Goal: Task Accomplishment & Management: Manage account settings

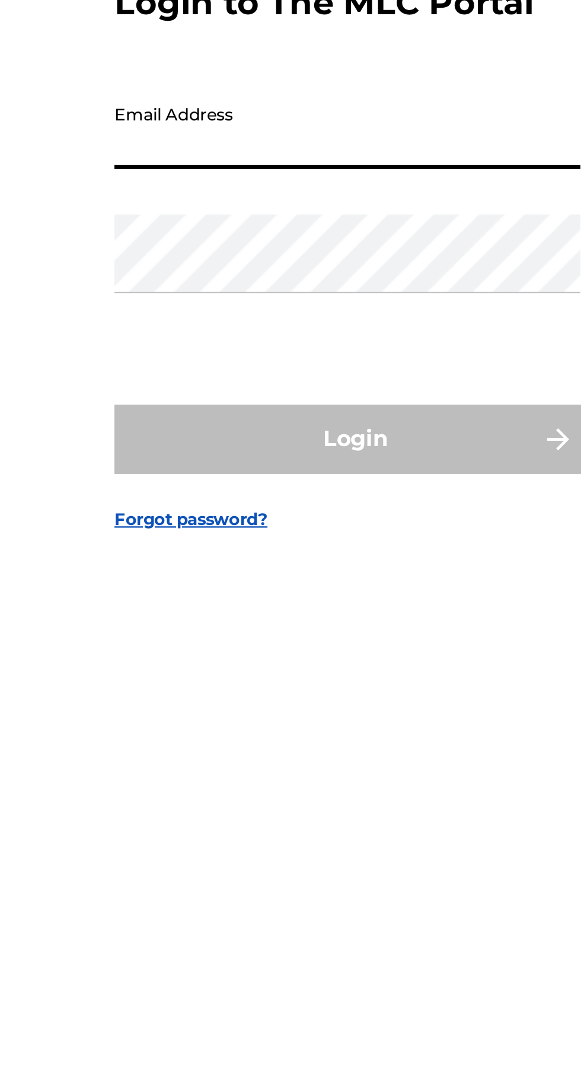
click at [201, 526] on input "Email Address" at bounding box center [287, 509] width 200 height 34
type input "[EMAIL_ADDRESS][DOMAIN_NAME]"
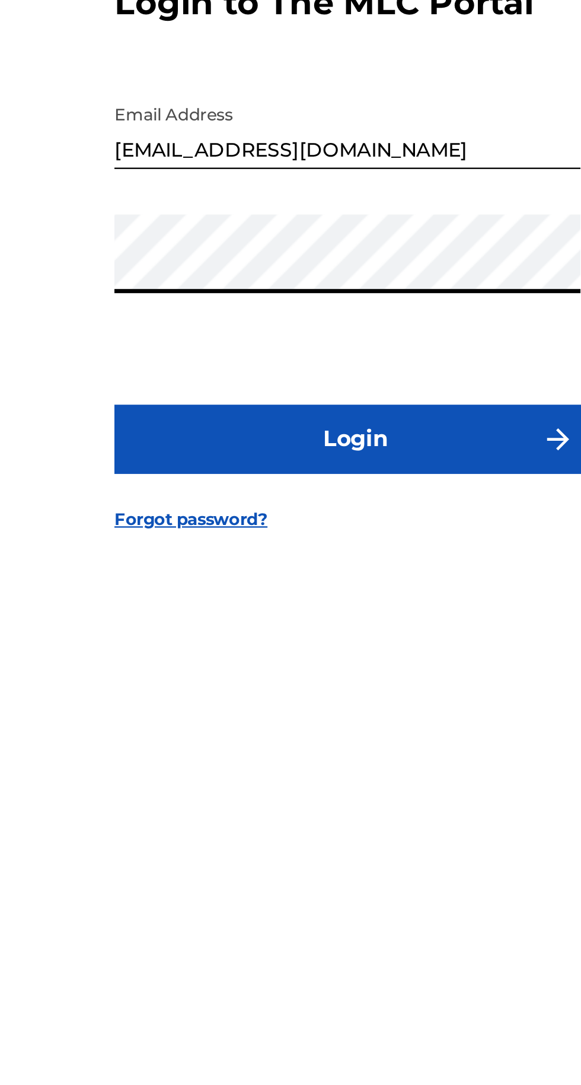
click at [348, 657] on button "Login" at bounding box center [291, 642] width 208 height 30
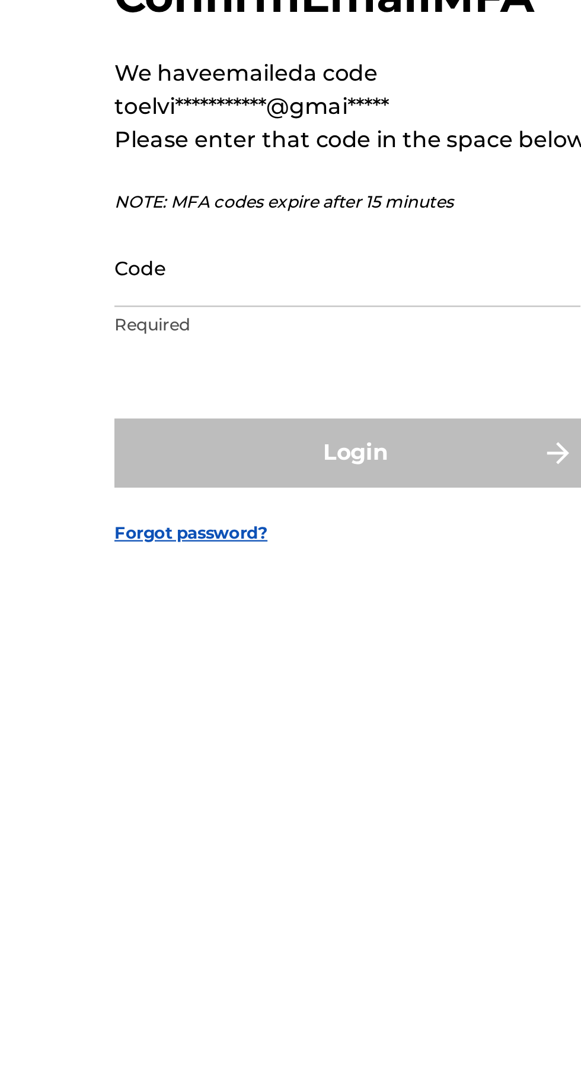
scroll to position [6, 0]
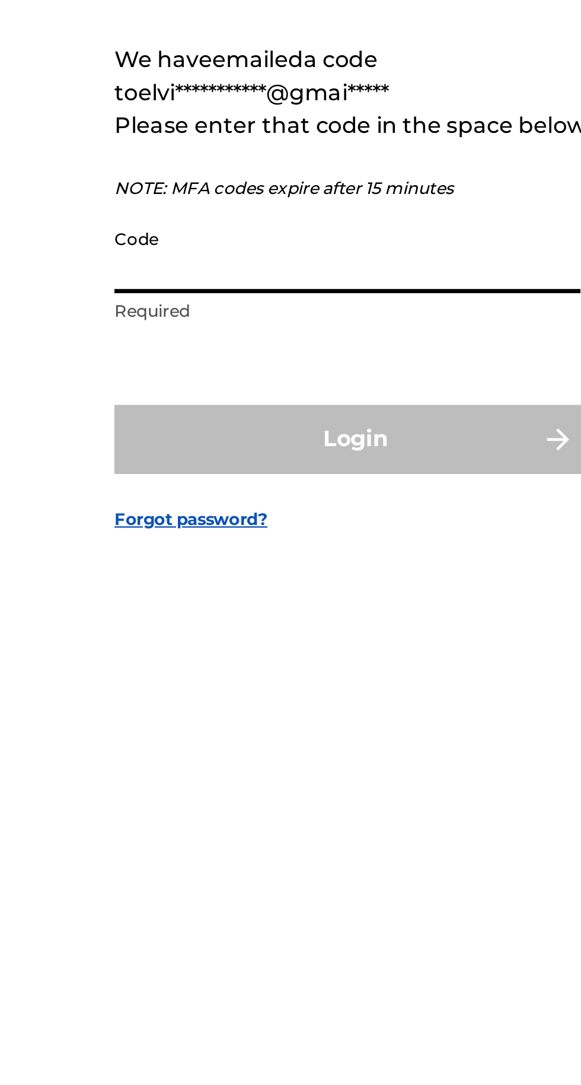
paste input "243405"
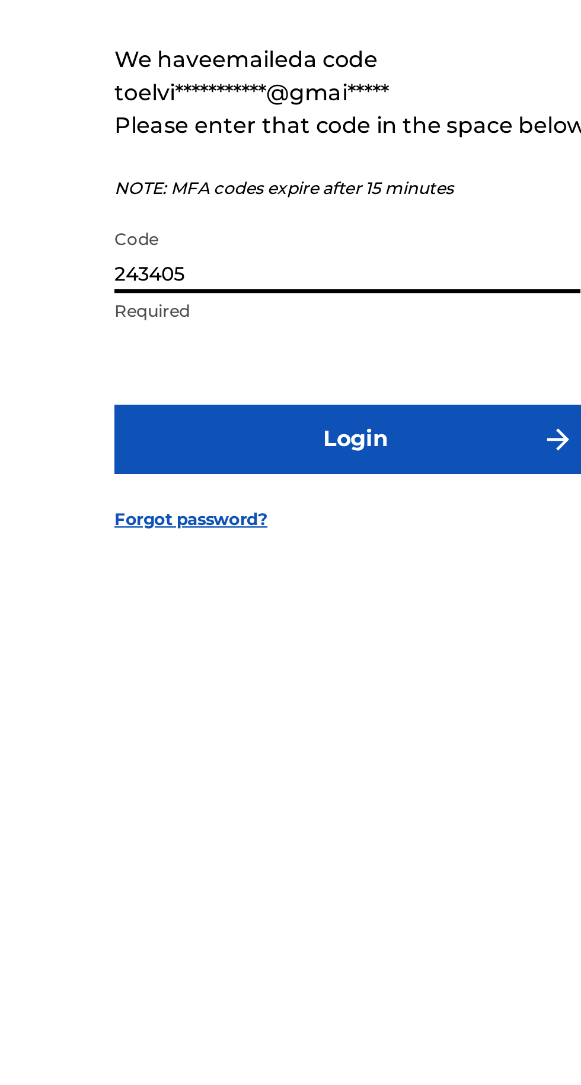
type input "243405"
click at [371, 649] on img "submit" at bounding box center [378, 642] width 14 height 14
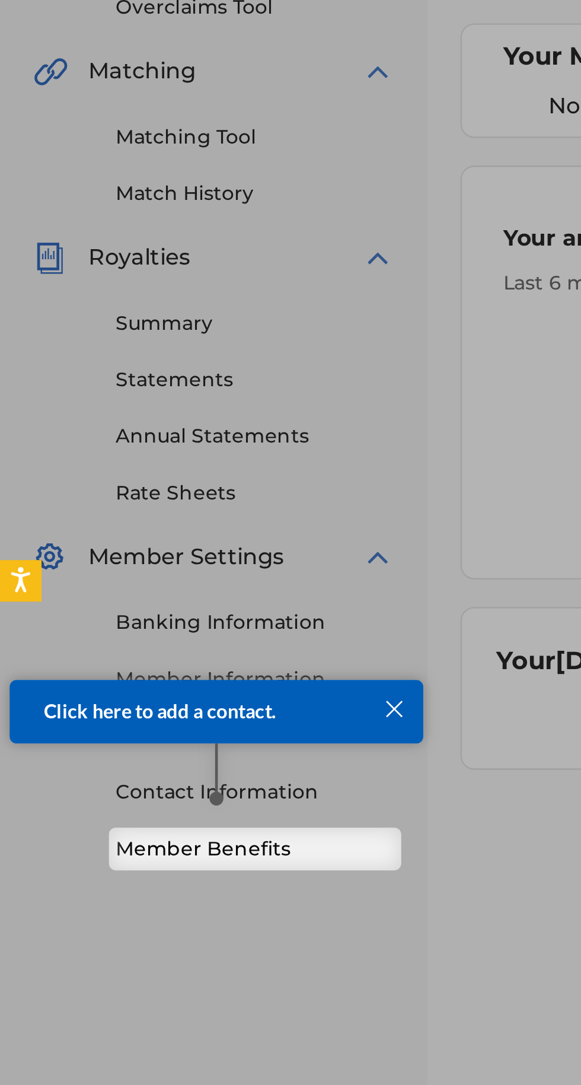
click html "Click here to add a contact."
click at [173, 682] on div at bounding box center [165, 681] width 15 height 15
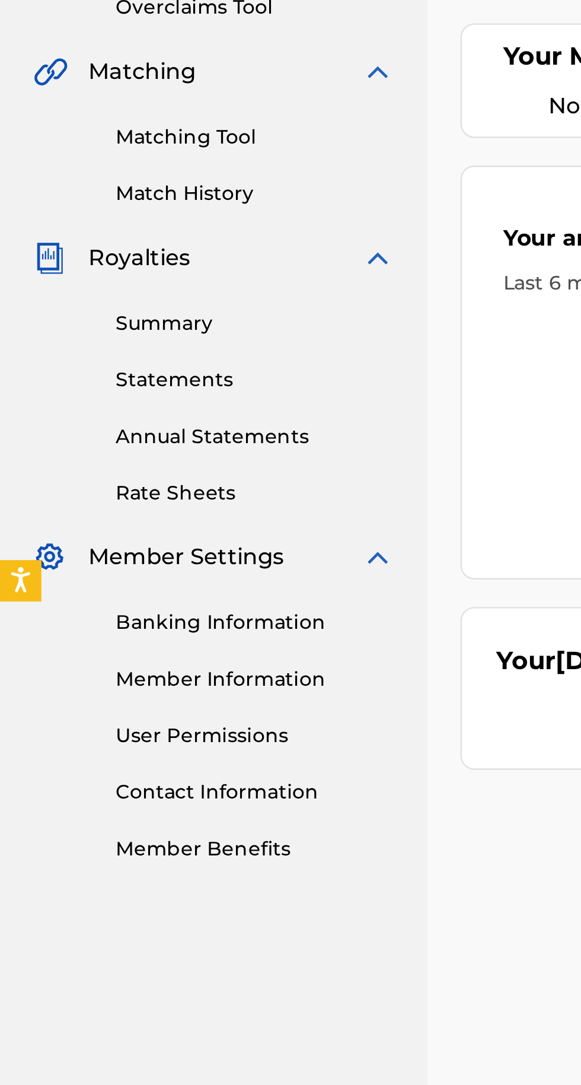
click at [117, 661] on link "Member Benefits" at bounding box center [110, 658] width 120 height 12
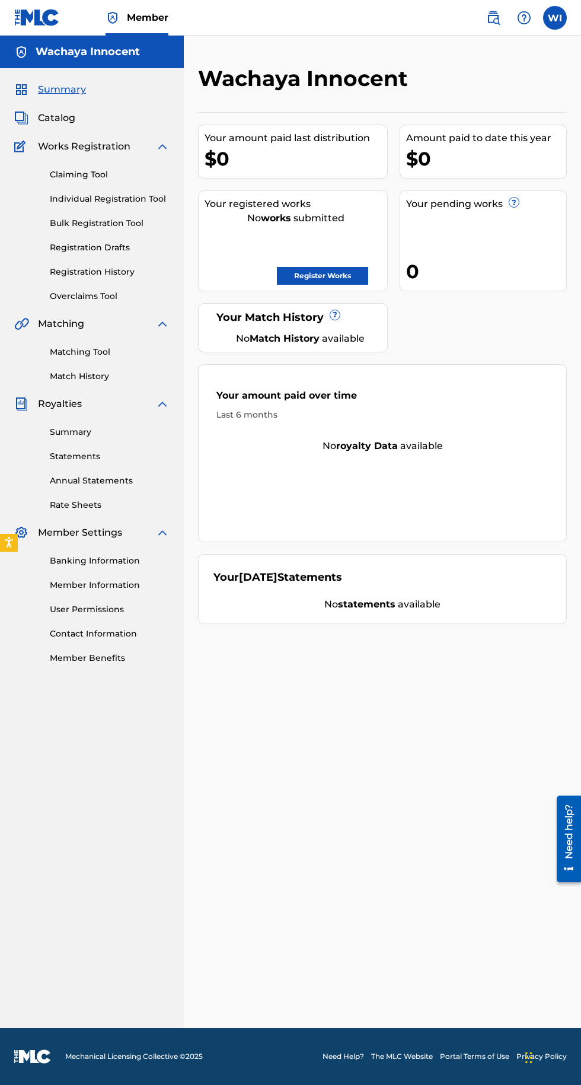
click at [568, 48] on div "Wachaya Innocent Your amount paid last distribution $0 Amount paid to date this…" at bounding box center [382, 532] width 397 height 992
click at [555, 24] on label at bounding box center [555, 18] width 24 height 24
click at [555, 18] on input "WI Wachaya Innocent [EMAIL_ADDRESS][DOMAIN_NAME] Notification Preferences Profi…" at bounding box center [555, 18] width 0 height 0
click at [444, 345] on div "Your amount paid last distribution $0 Amount paid to date this year $0 Your reg…" at bounding box center [382, 368] width 369 height 512
click at [88, 555] on link "Banking Information" at bounding box center [110, 561] width 120 height 12
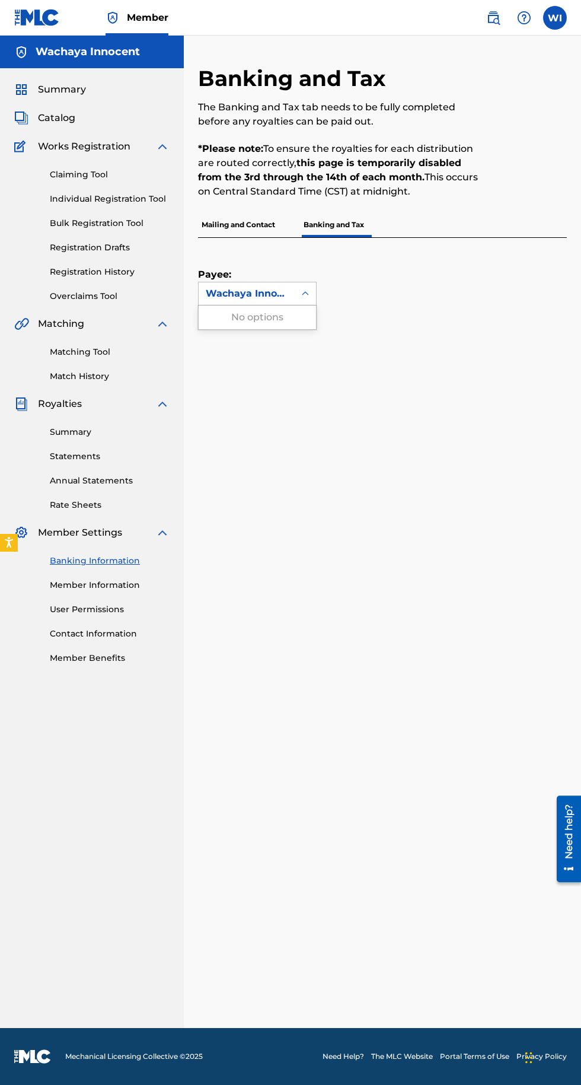
click at [290, 471] on div "Banking and Tax The Banking and Tax tab needs to be fully completed before any …" at bounding box center [382, 546] width 369 height 963
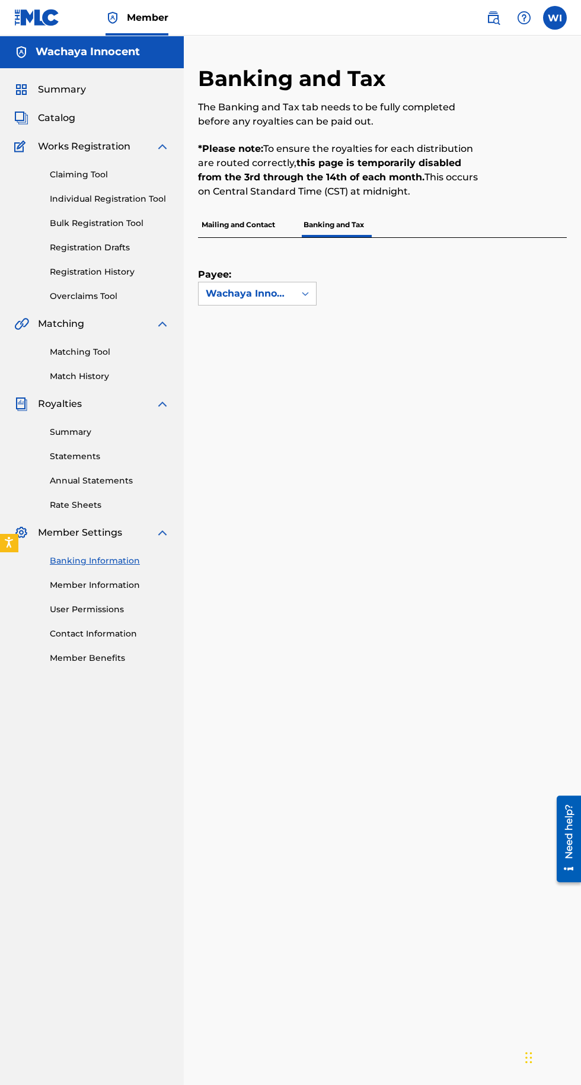
click at [81, 587] on link "Member Information" at bounding box center [110, 585] width 120 height 12
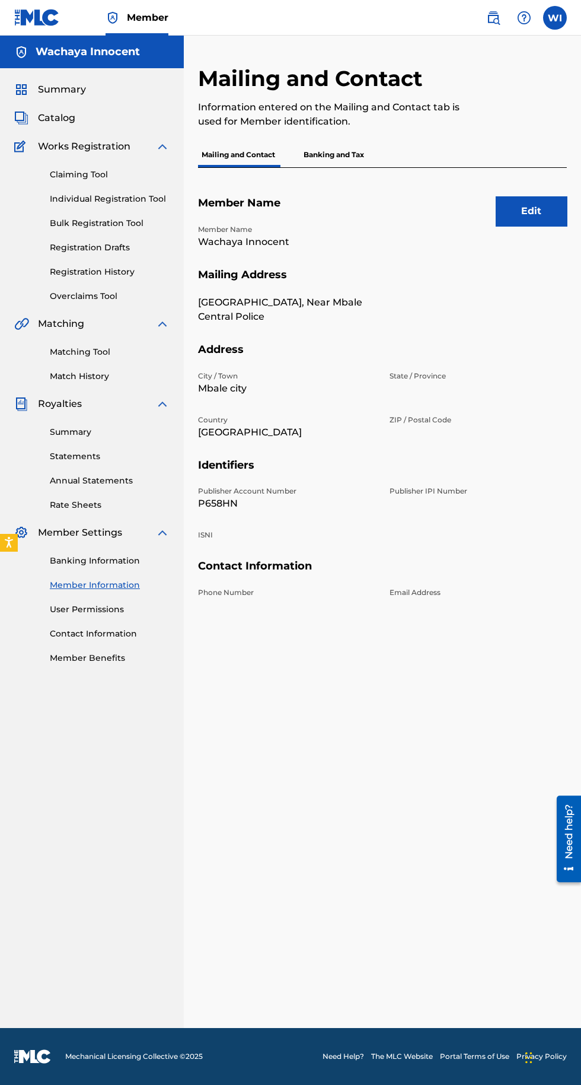
click at [1, 161] on div "Summary Catalog Works Registration Claiming Tool Individual Registration Tool B…" at bounding box center [92, 373] width 184 height 610
click at [65, 177] on link "Claiming Tool" at bounding box center [110, 174] width 120 height 12
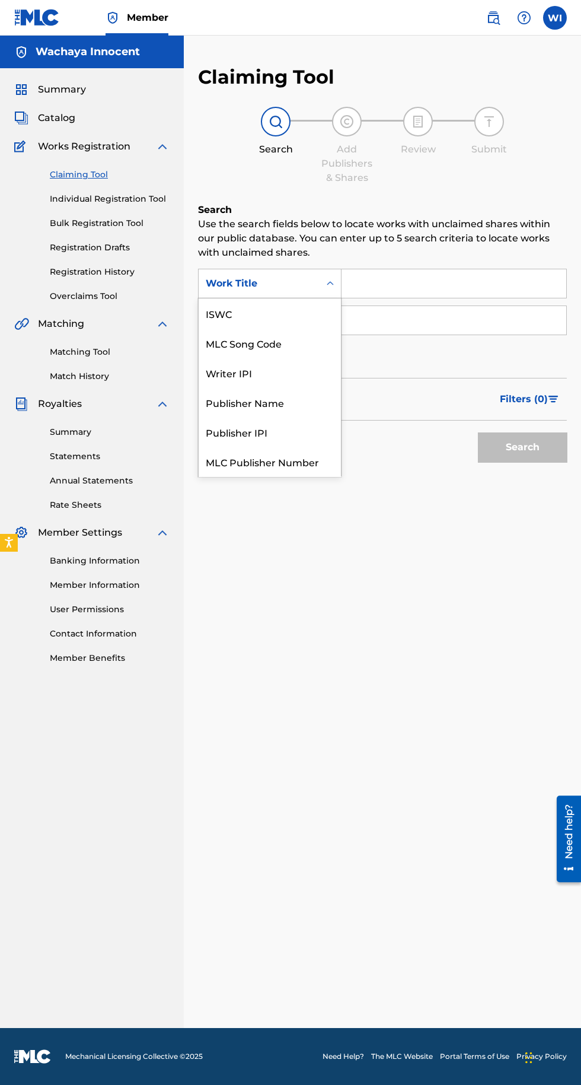
scroll to position [30, 0]
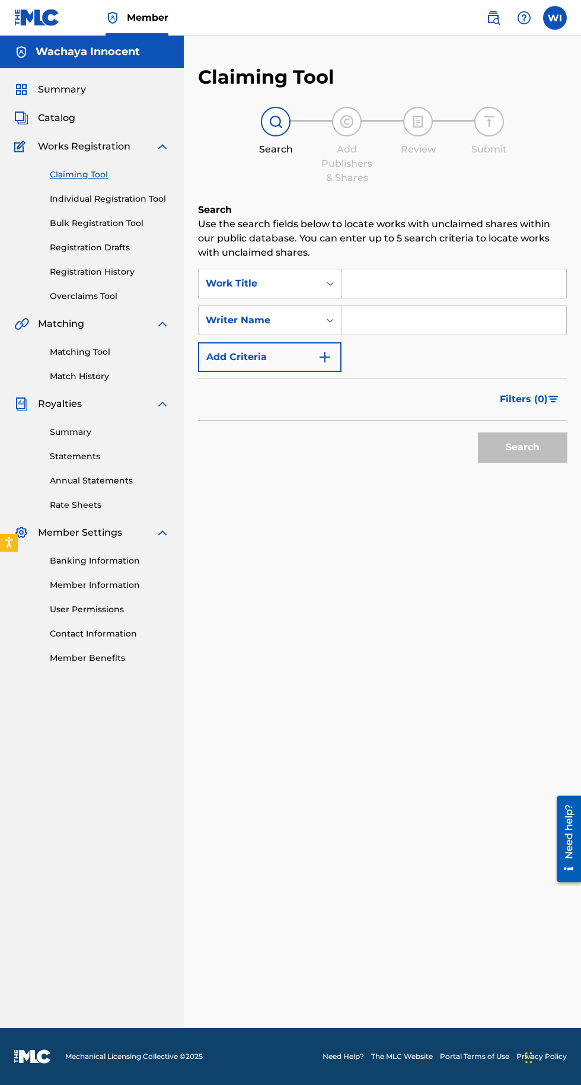
click at [400, 691] on div "Claiming Tool Search Add Publishers & Shares Review Submit Search Use the searc…" at bounding box center [382, 546] width 397 height 963
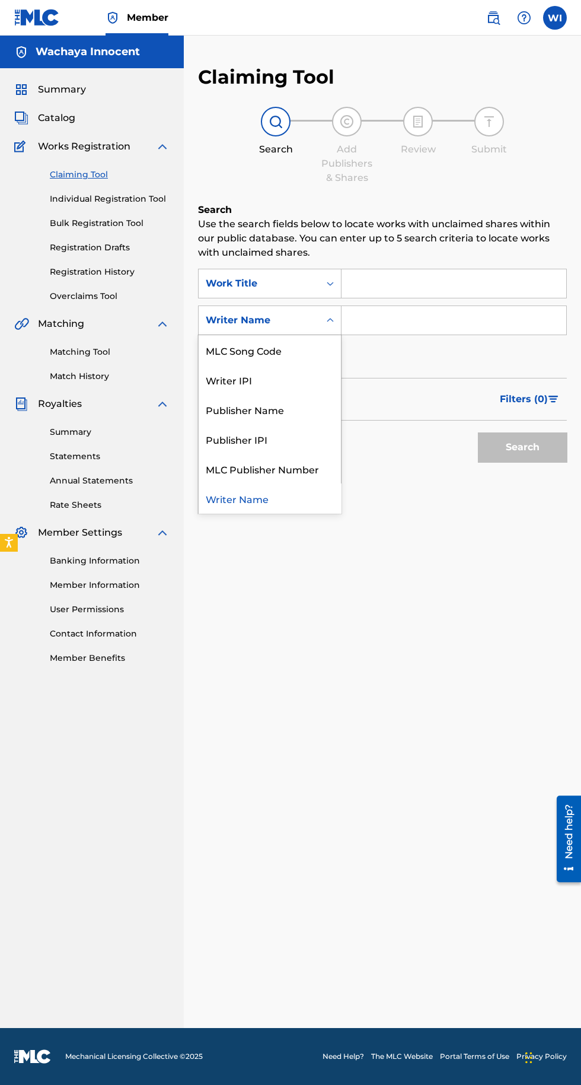
click at [238, 506] on div "Writer Name" at bounding box center [270, 498] width 142 height 30
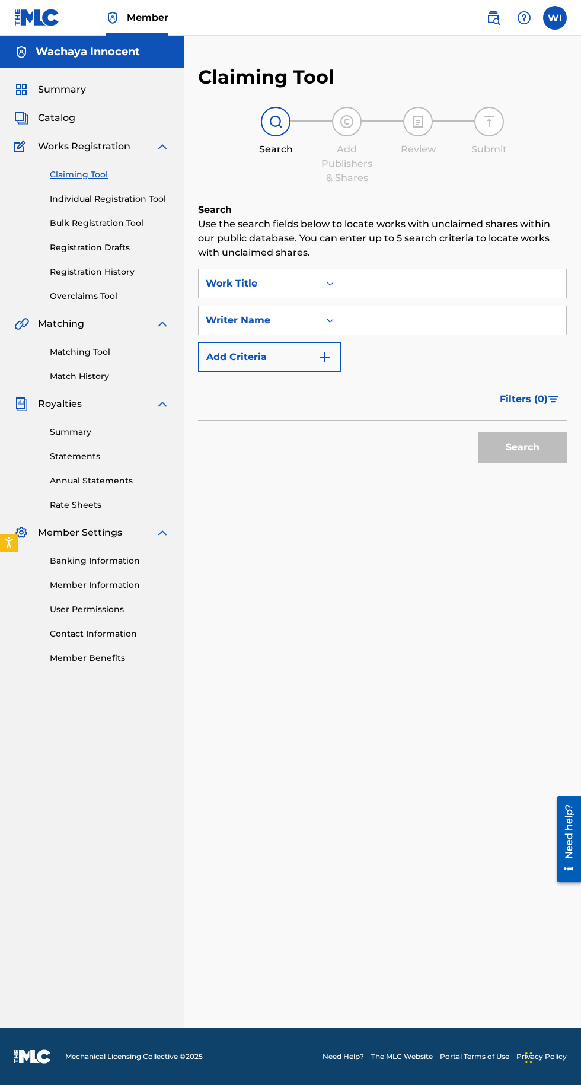
click at [367, 323] on input "Search Form" at bounding box center [454, 320] width 225 height 28
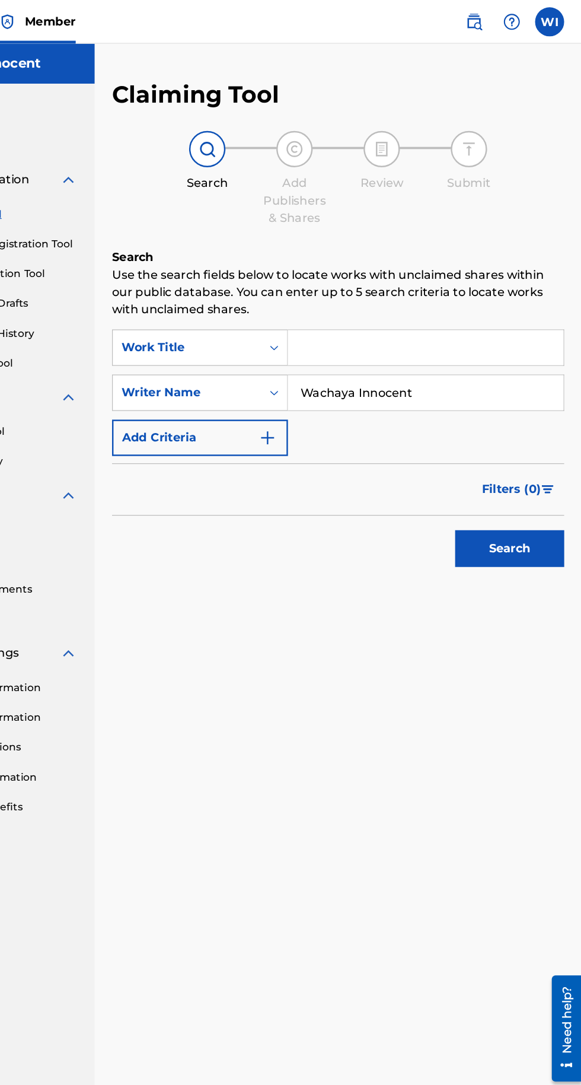
scroll to position [0, 0]
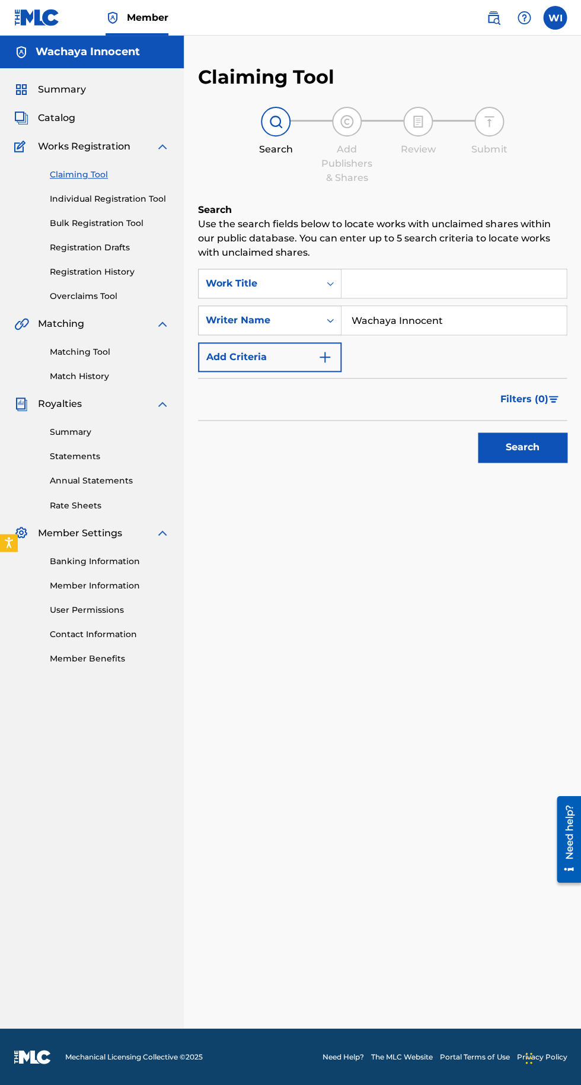
type input "Wachaya Innocent"
click at [534, 448] on button "Search" at bounding box center [522, 447] width 89 height 30
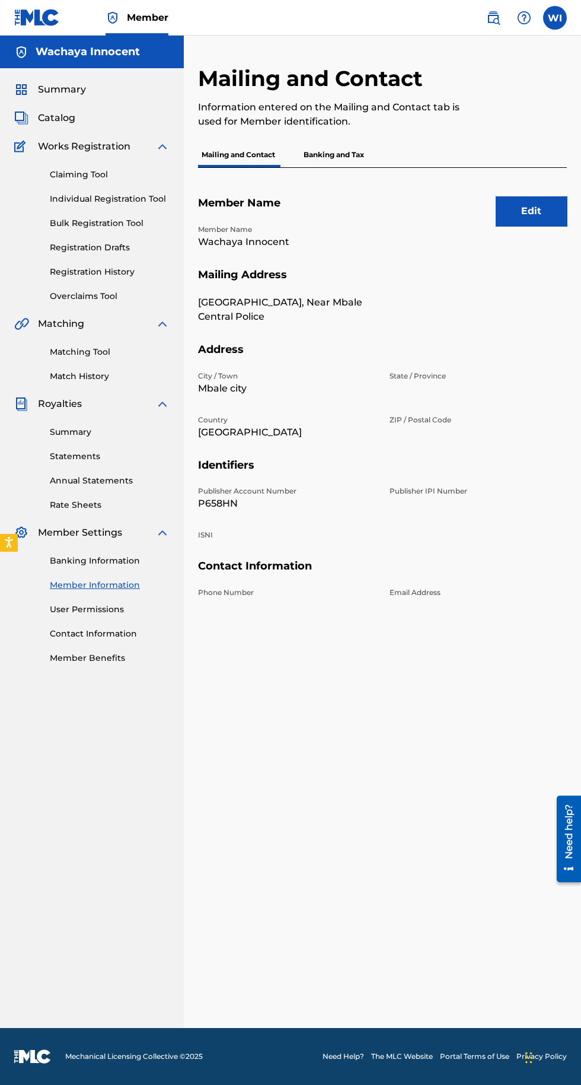
click at [531, 211] on button "Edit" at bounding box center [531, 211] width 71 height 30
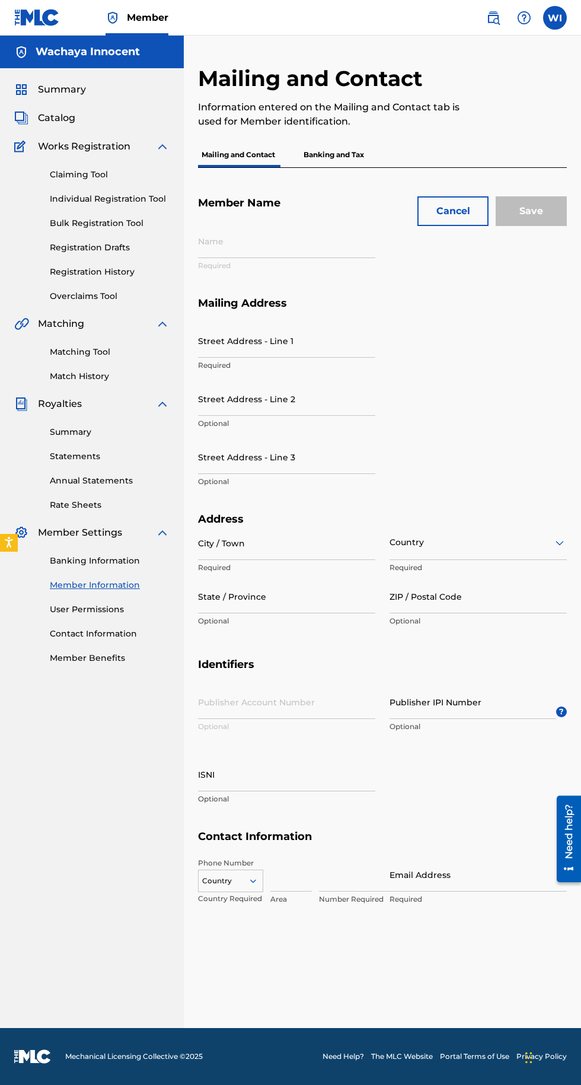
type input "Wachaya Innocent"
type input "[GEOGRAPHIC_DATA], Near Mbale Central Police"
type input "Mbale city"
type input "P658HN"
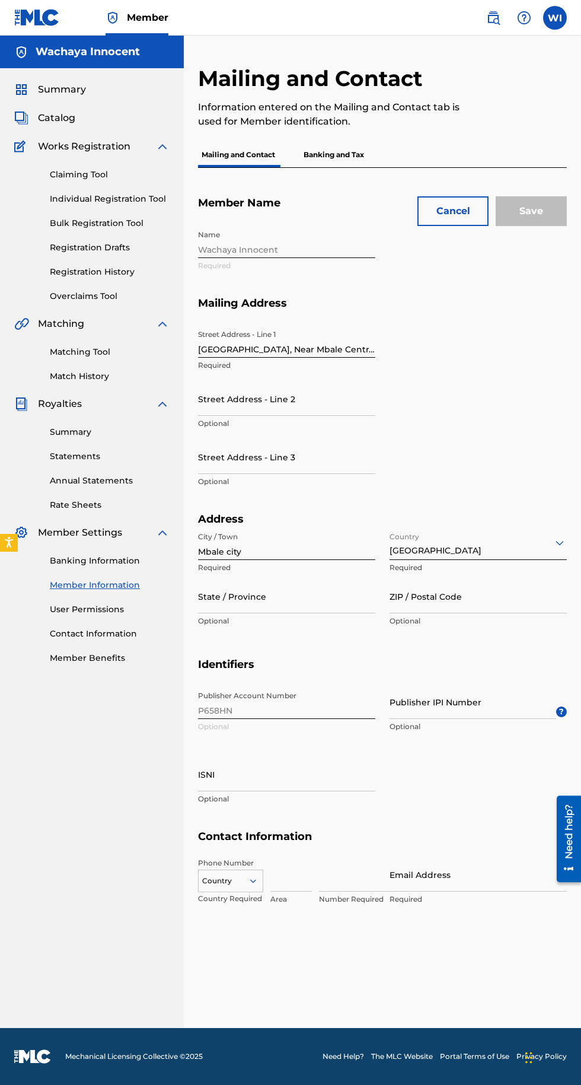
click at [270, 701] on div "Publisher Account Number P658HN Optional Publisher IPI Number Optional ? ISNI O…" at bounding box center [382, 757] width 369 height 145
click at [562, 712] on span "?" at bounding box center [561, 711] width 11 height 11
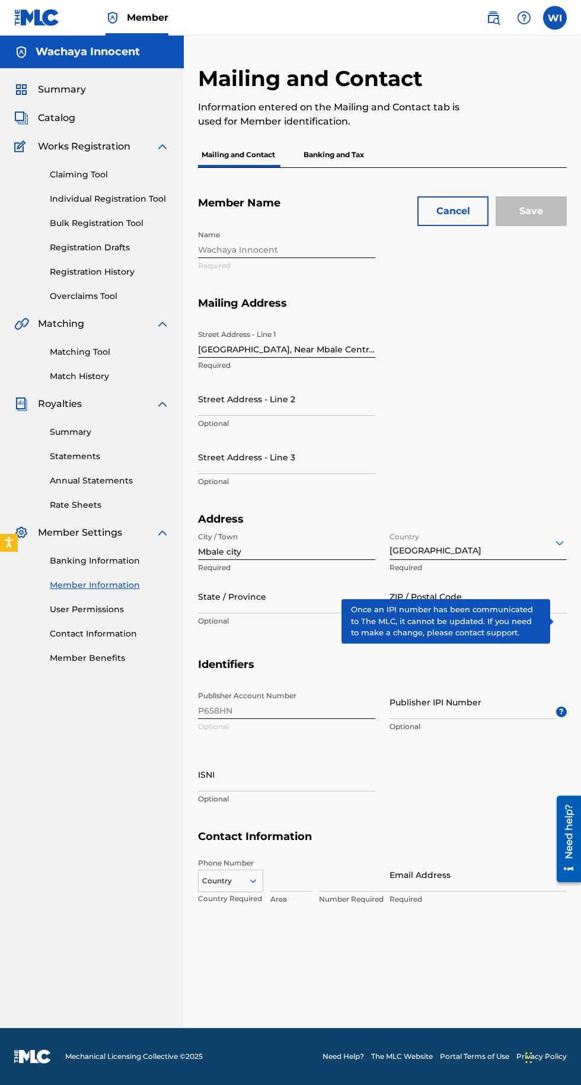
click at [479, 775] on div "Publisher Account Number P658HN Optional Publisher IPI Number Optional ? ISNI O…" at bounding box center [382, 757] width 369 height 145
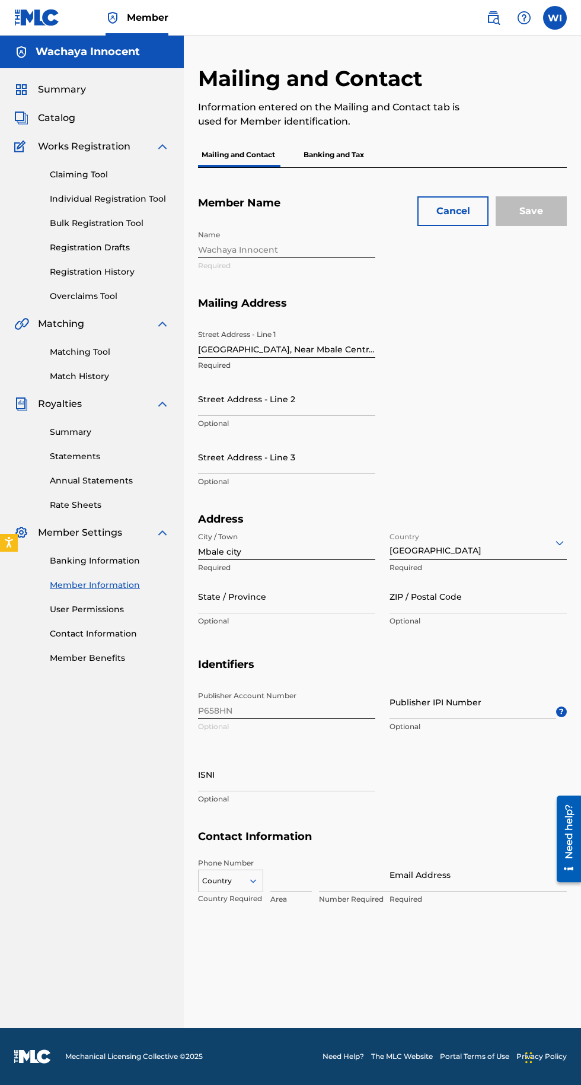
click at [415, 701] on input "Publisher IPI Number" at bounding box center [473, 702] width 167 height 34
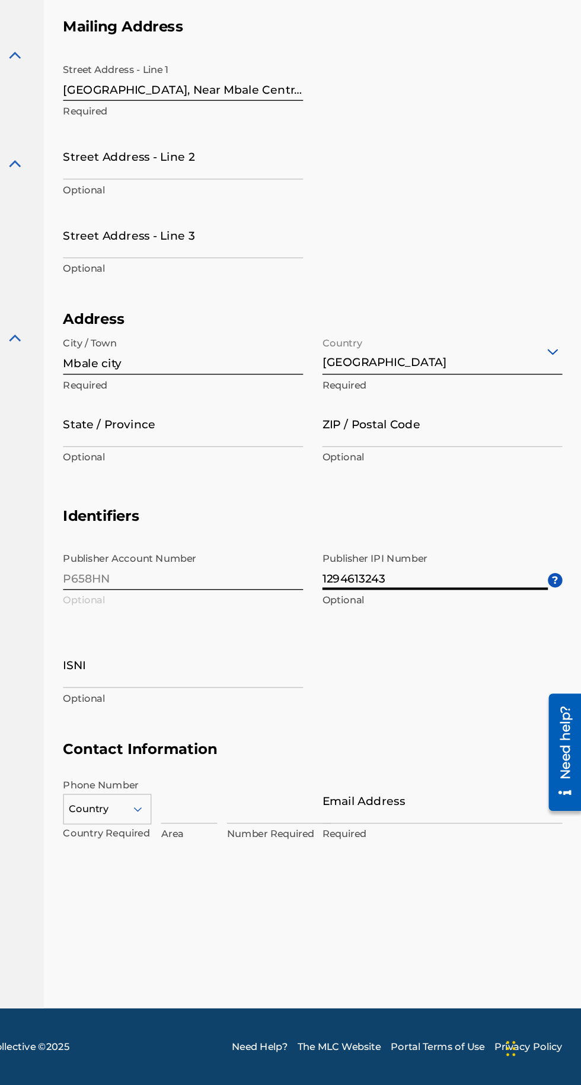
scroll to position [6, 0]
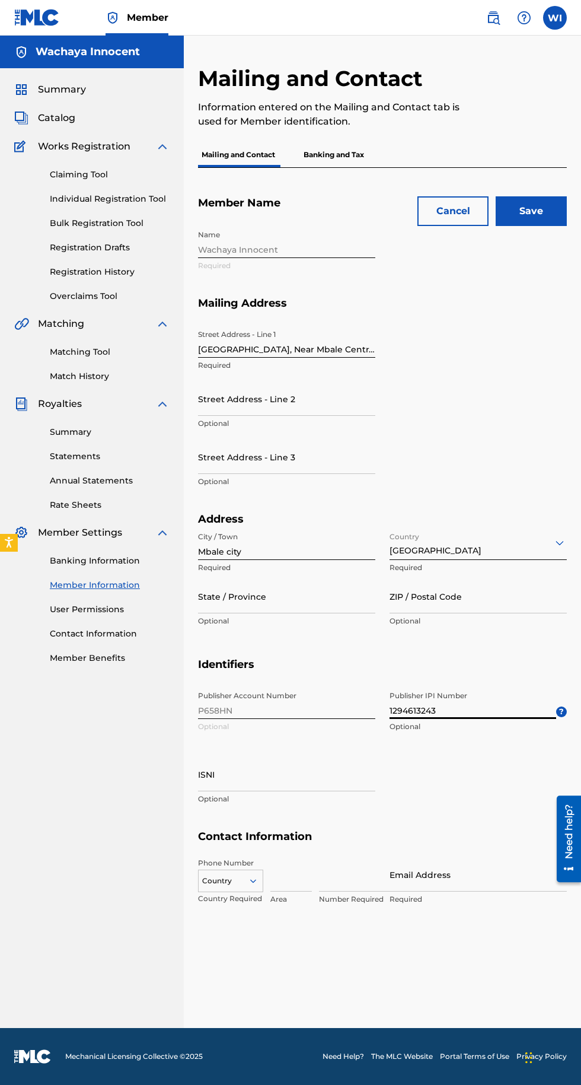
type input "1294613243"
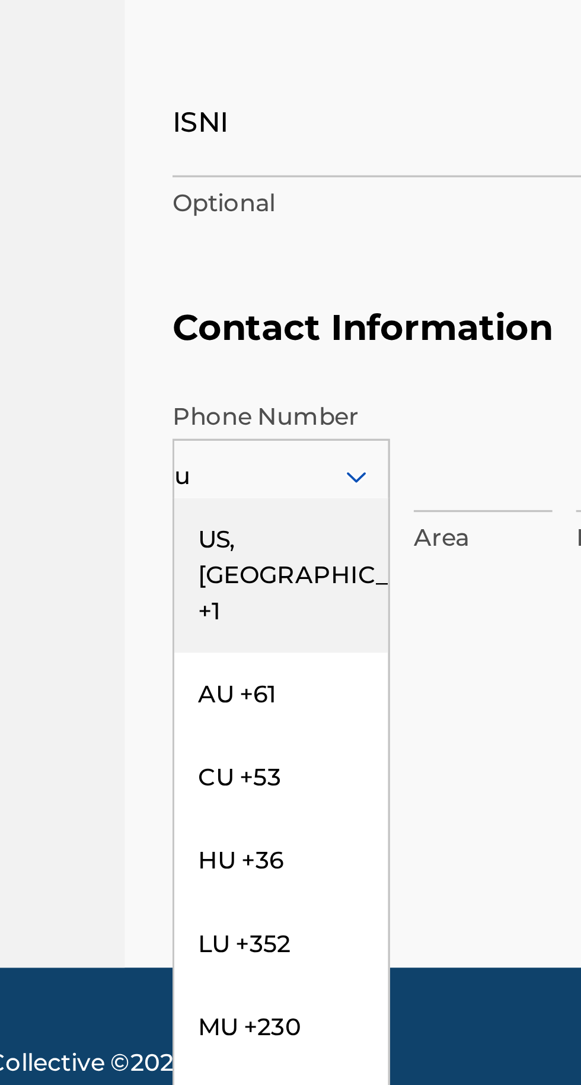
scroll to position [0, 0]
type input "ug"
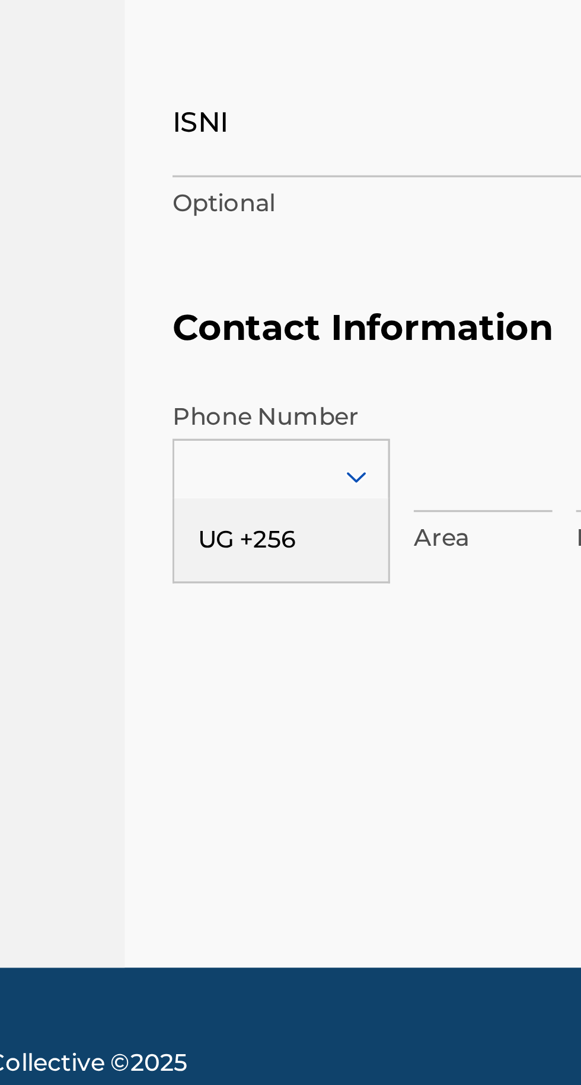
type input "[GEOGRAPHIC_DATA]"
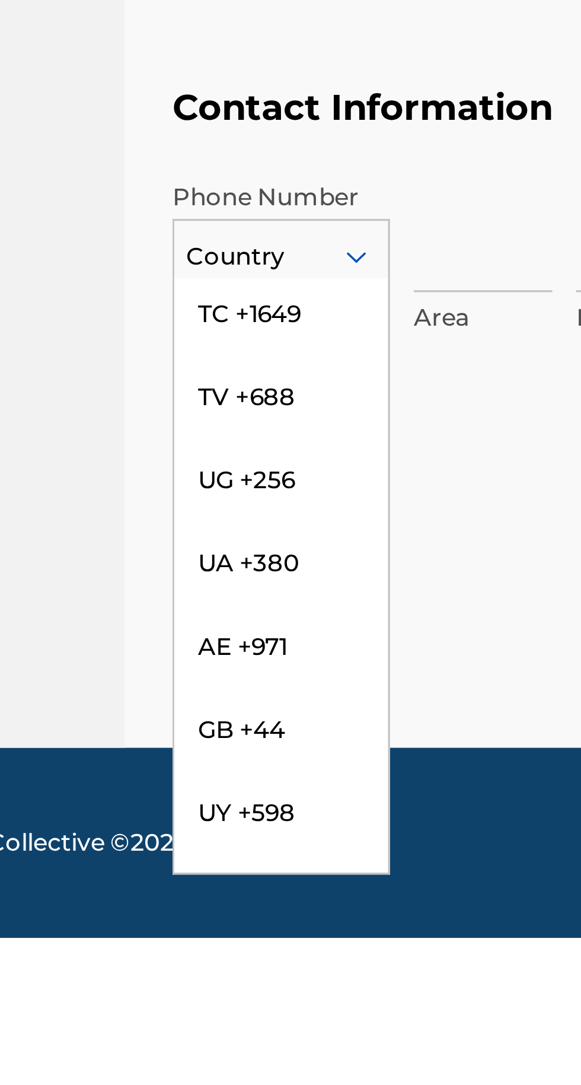
scroll to position [5008, 0]
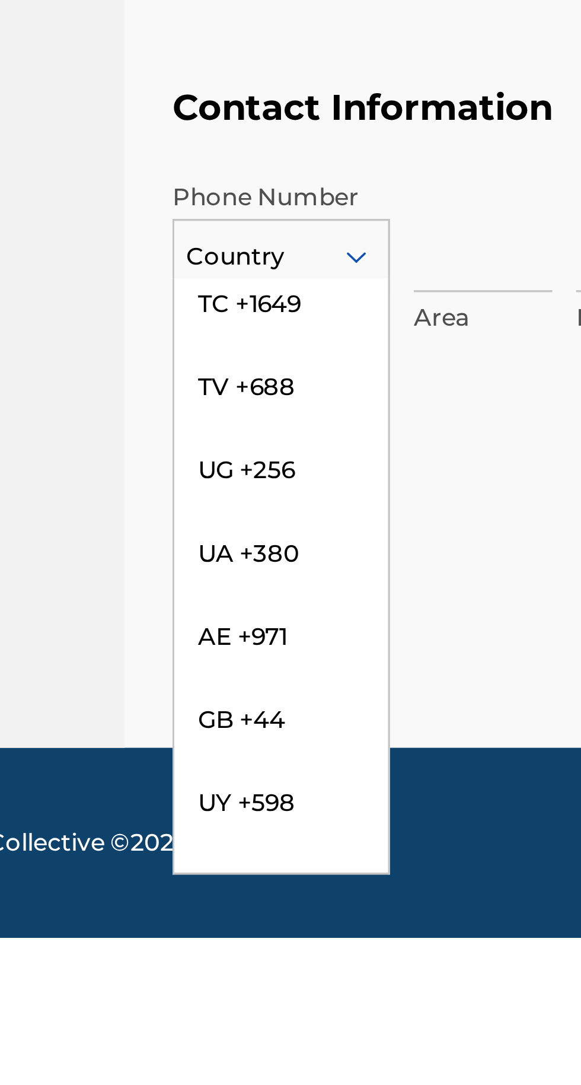
click at [230, 932] on div "UG +256" at bounding box center [231, 944] width 64 height 25
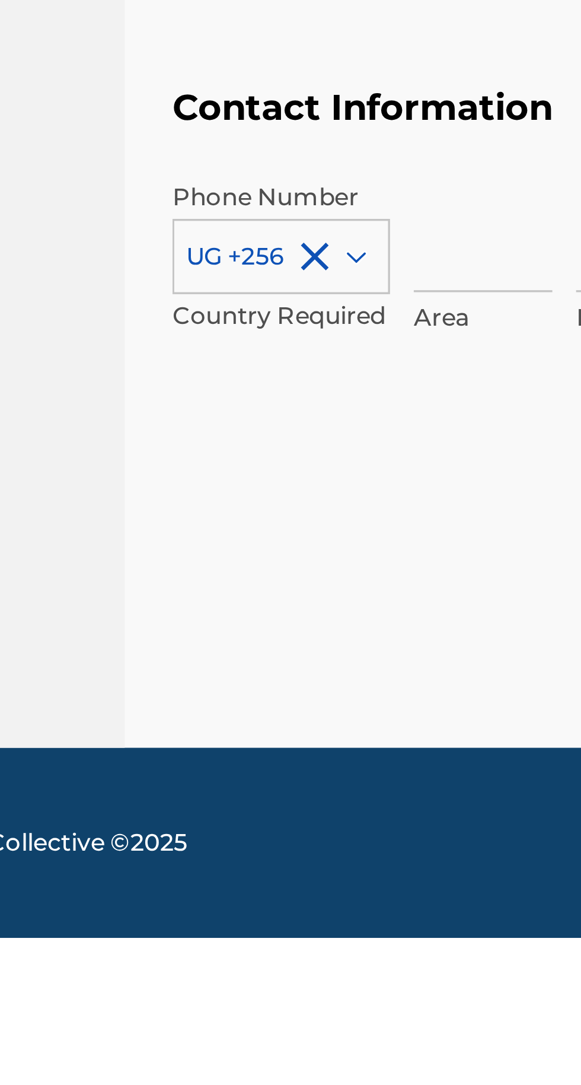
scroll to position [7, 0]
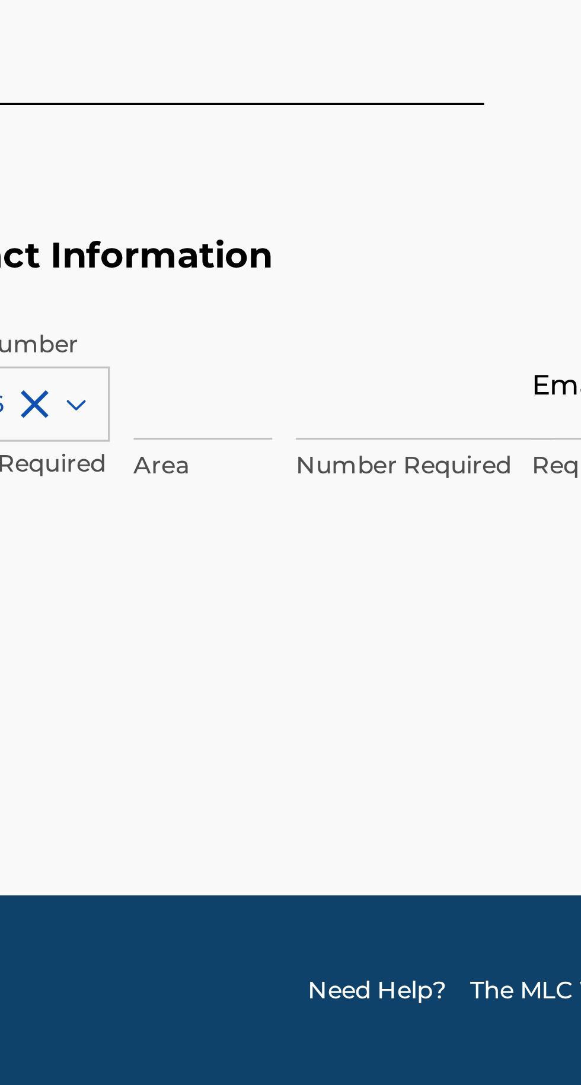
click at [351, 880] on input at bounding box center [357, 875] width 77 height 34
type input "223028"
type input "Wachaya Innocent"
type input "[GEOGRAPHIC_DATA]"
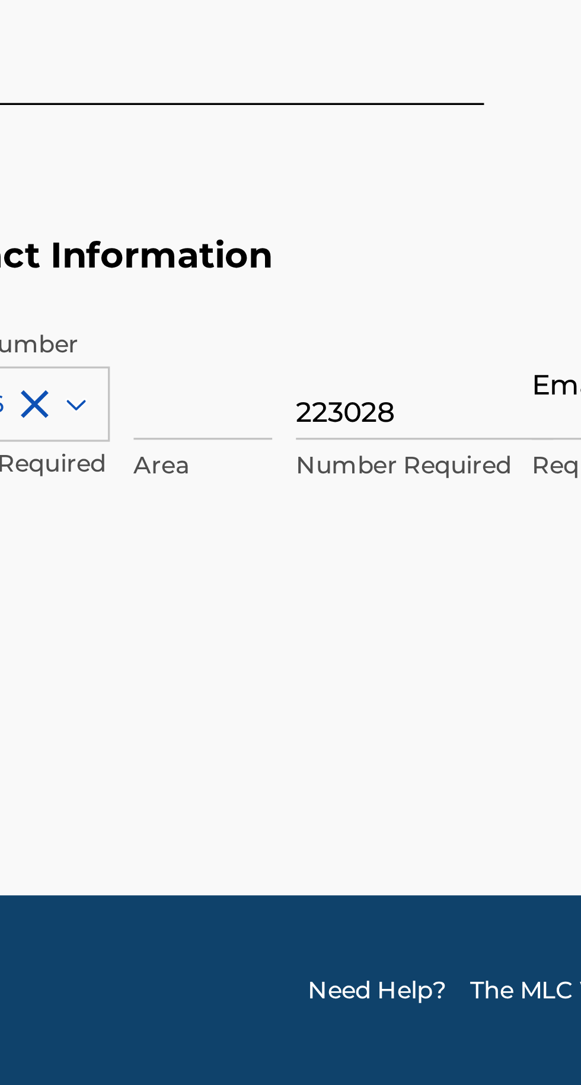
type input "256"
type input "745"
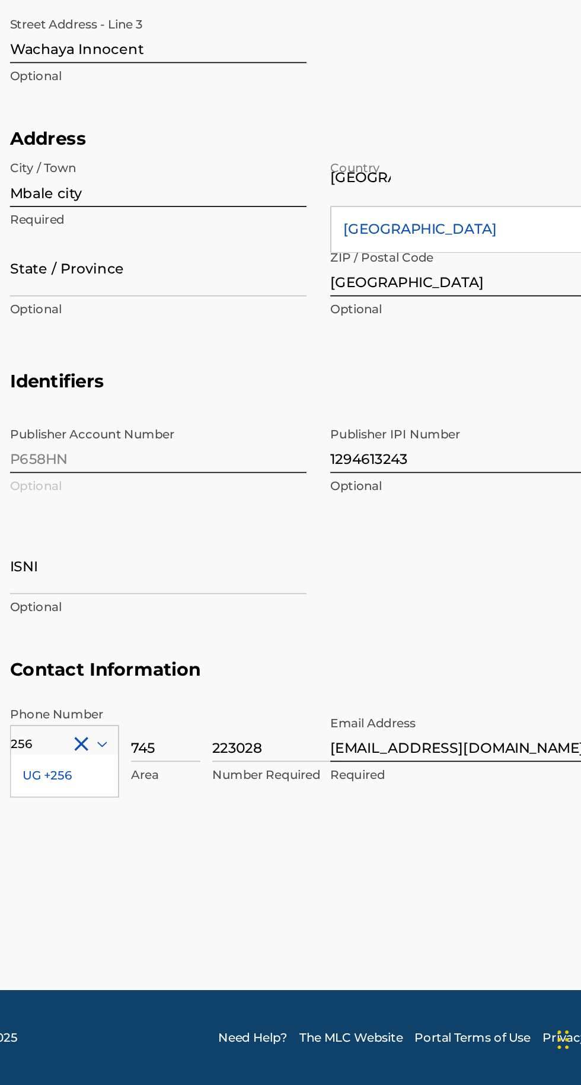
scroll to position [6, 0]
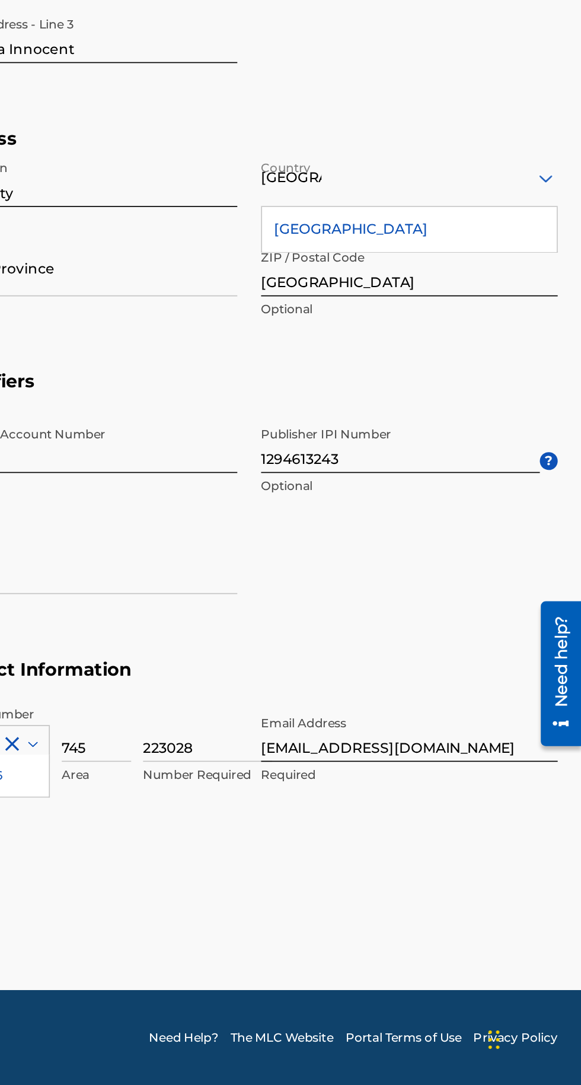
click at [536, 875] on input "[EMAIL_ADDRESS][DOMAIN_NAME]" at bounding box center [478, 875] width 177 height 34
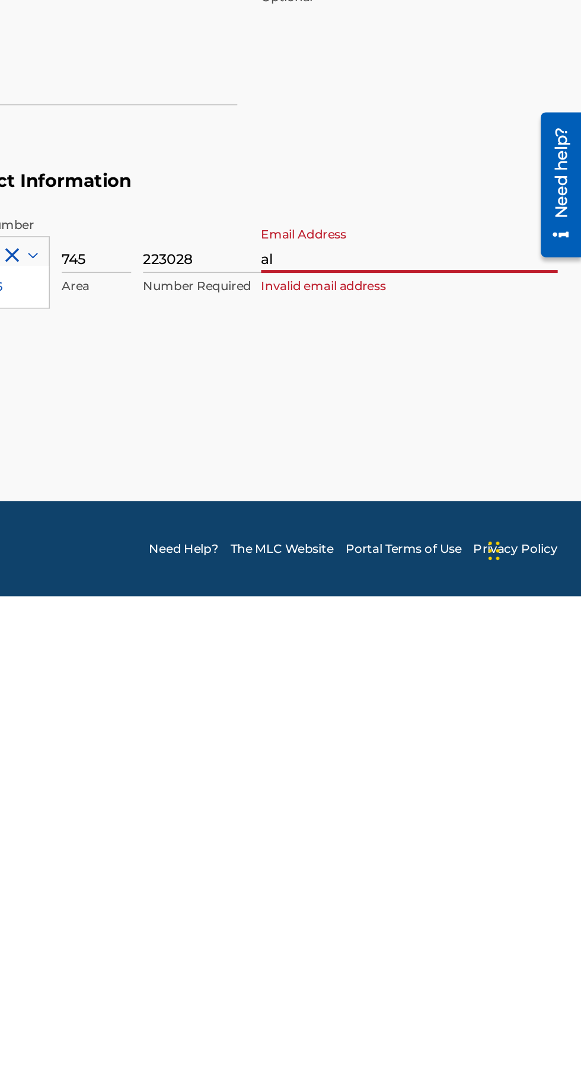
type input "a"
type input "[EMAIL_ADDRESS][DOMAIN_NAME]"
type input "Near Mbale Central Police"
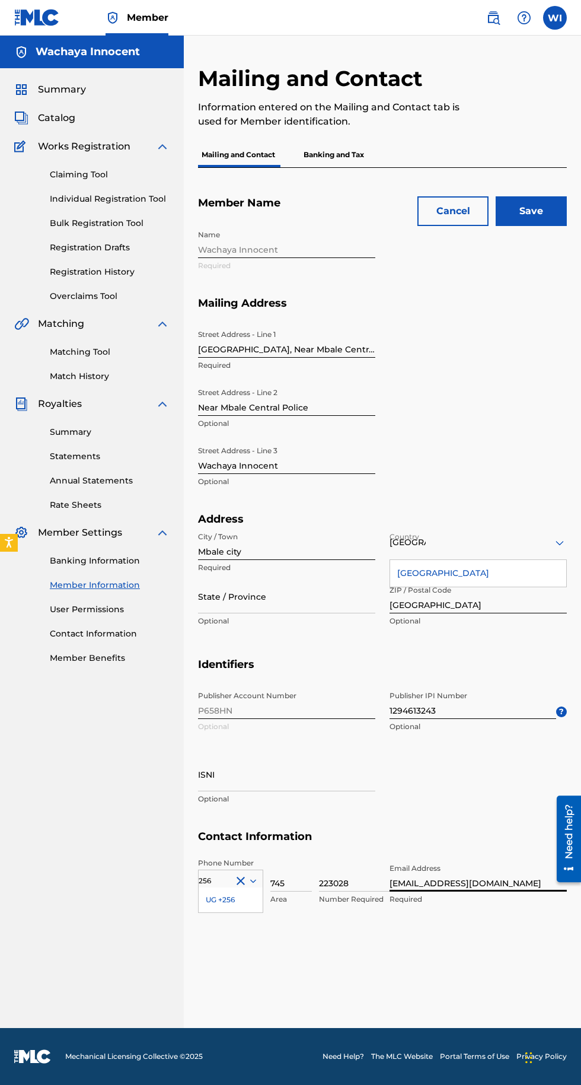
scroll to position [90, 0]
click at [550, 196] on input "Save" at bounding box center [531, 211] width 71 height 30
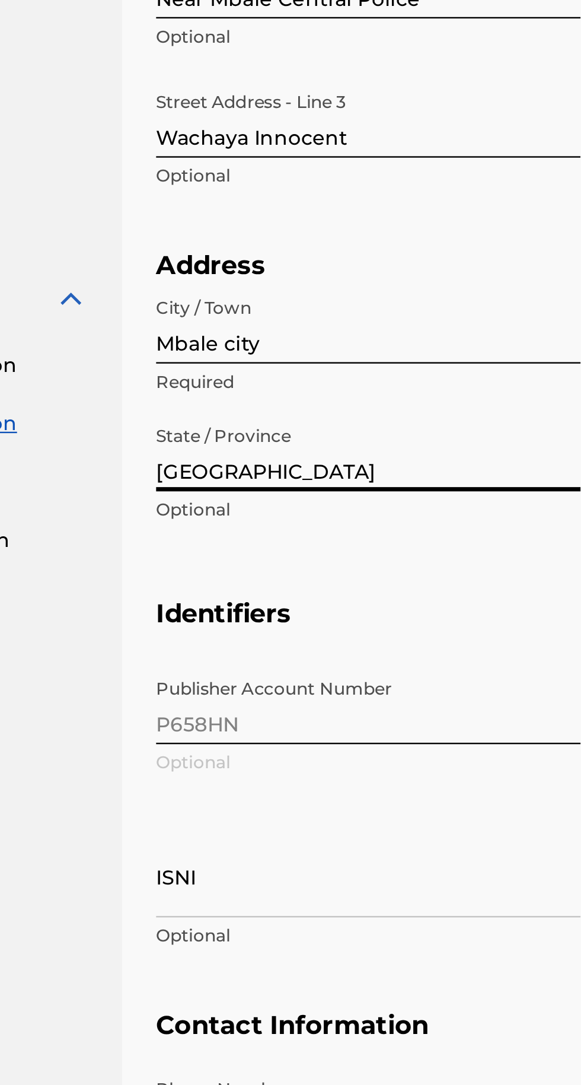
scroll to position [81, 0]
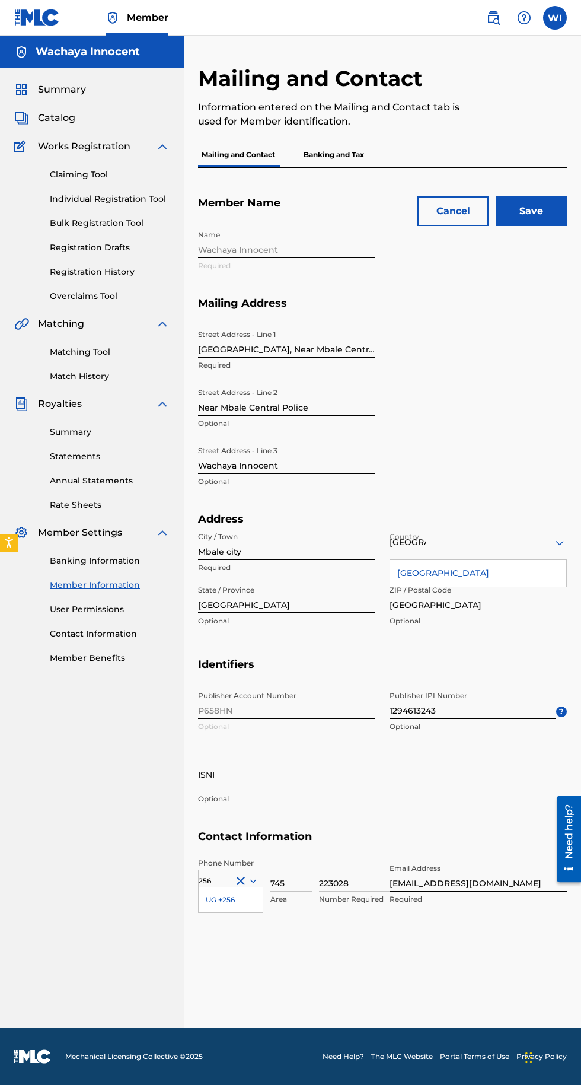
type input "[GEOGRAPHIC_DATA]"
click at [557, 196] on input "Save" at bounding box center [531, 211] width 71 height 30
